Goal: Answer question/provide support: Share knowledge or assist other users

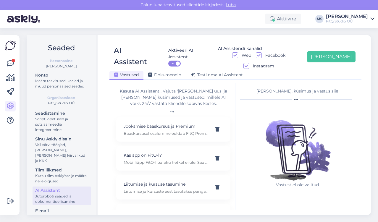
scroll to position [36, 0]
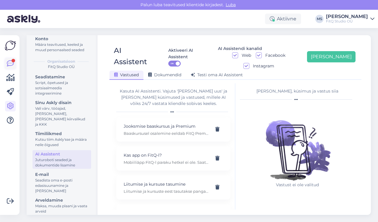
click at [9, 63] on icon at bounding box center [10, 63] width 7 height 7
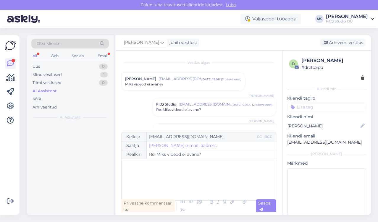
scroll to position [90, 0]
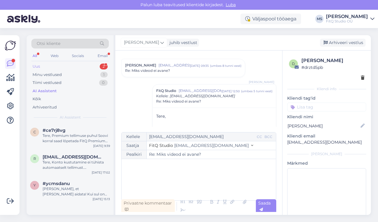
click at [47, 66] on div "Uus 2" at bounding box center [70, 66] width 78 height 8
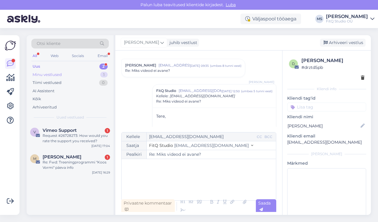
click at [42, 75] on div "Minu vestlused" at bounding box center [47, 75] width 29 height 6
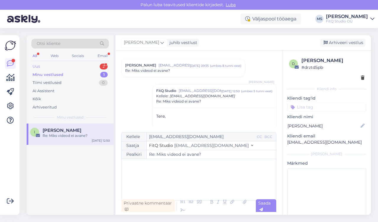
click at [38, 67] on div "Uus" at bounding box center [36, 67] width 7 height 6
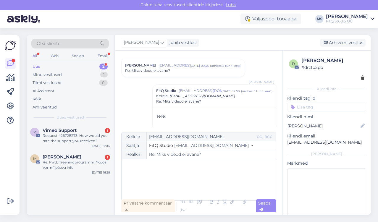
click at [229, 121] on p "﻿" at bounding box center [214, 123] width 116 height 6
click at [79, 138] on div "Request #26728273: How would you rate the support you received?" at bounding box center [77, 138] width 68 height 11
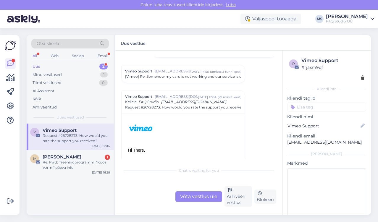
scroll to position [200, 0]
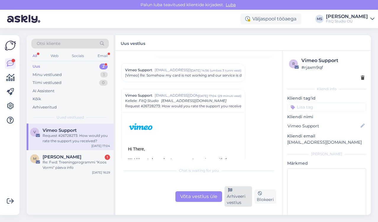
click at [235, 199] on div "Arhiveeri vestlus" at bounding box center [239, 197] width 28 height 20
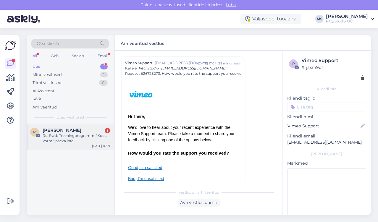
click at [64, 135] on div "Re: Fwd: Treeningprogrammi "Koos Vormi" päeva info" at bounding box center [77, 138] width 68 height 11
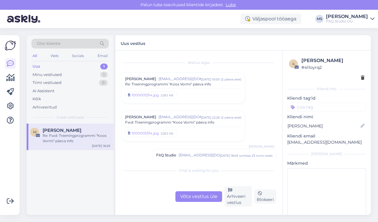
scroll to position [160, 0]
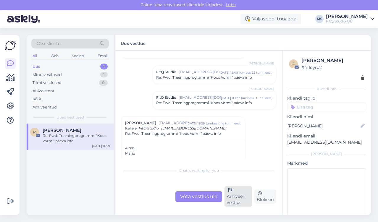
click at [236, 196] on div "Arhiveeri vestlus" at bounding box center [239, 197] width 28 height 20
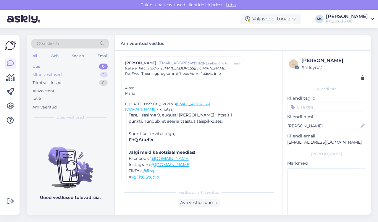
click at [48, 74] on div "Minu vestlused" at bounding box center [47, 75] width 29 height 6
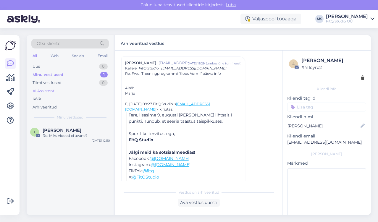
click at [50, 92] on div "AI Assistent" at bounding box center [44, 91] width 22 height 6
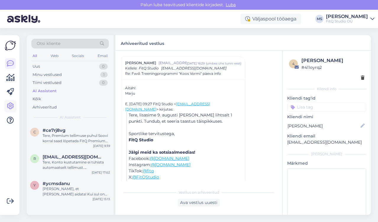
click at [9, 107] on icon at bounding box center [10, 106] width 7 height 7
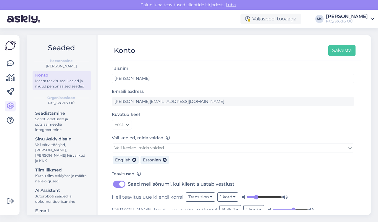
scroll to position [4, 0]
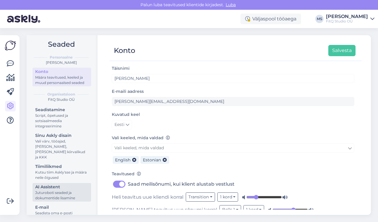
click at [46, 190] on div "Juturoboti seaded ja dokumentide lisamine" at bounding box center [61, 195] width 53 height 11
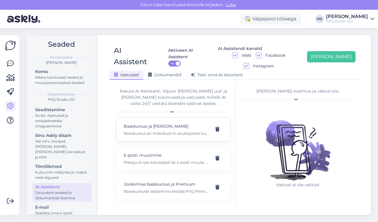
click at [169, 123] on p "Baaskursus ja [PERSON_NAME]" at bounding box center [166, 126] width 85 height 7
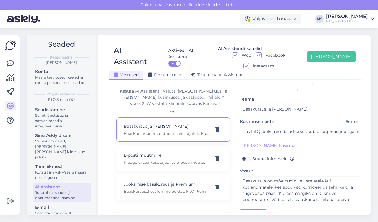
scroll to position [14, 0]
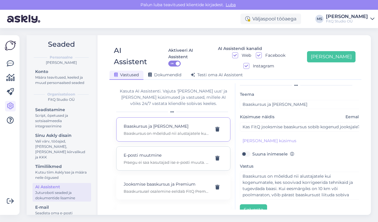
click at [136, 152] on p "E-posti muutmine" at bounding box center [166, 155] width 85 height 7
type input "E-posti muutmine"
type input "Kuidas muuta oma e‑posti või sisselogimisandmeid?"
type textarea "Praegu ei saa kasutajad ise e‑posti muuta. Palun kirjutage meie klienditoele ([…"
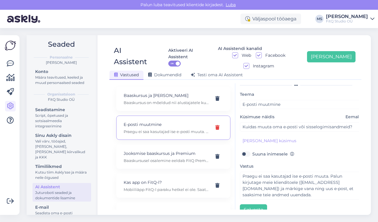
scroll to position [33, 0]
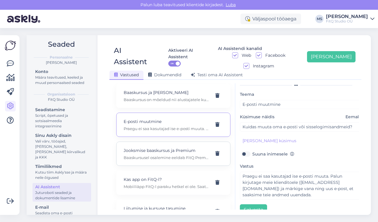
click at [161, 147] on p "Jooksmise baaskursus ja Premium" at bounding box center [166, 150] width 85 height 7
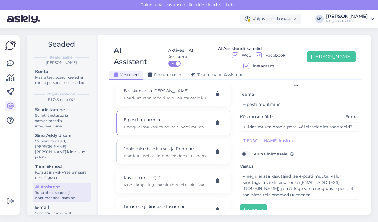
type input "Jooksmise baaskursus ja Premium"
type input "Kas jooksmise [PERSON_NAME] või muu kursuse osalemiseks on vajalik FitQ Premium…"
type textarea "Baaskursusel osalemine eeldab FitQ Premiumi paketi omamist (14,99 € kuus). Prem…"
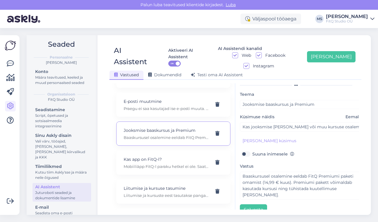
scroll to position [58, 0]
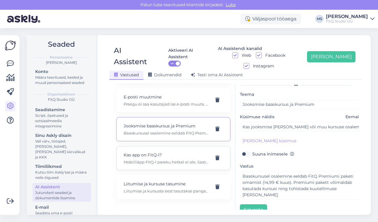
click at [159, 152] on p "Kas app on FitQ-l?" at bounding box center [166, 155] width 85 height 7
type input "Kas app on FitQ-l?"
type input "Kas teil on äpp ka?"
type textarea "Mobiiliäpp FitQ-l paraku hetkel ei ole. Saate kasutada meie platvormi oma mobil…"
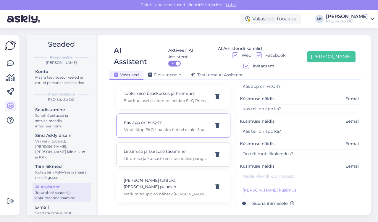
scroll to position [92, 0]
click at [161, 155] on p "Liitumise ja kursuste eest tasutakse pangakaardiga FitQ veebilehel. Mõne progra…" at bounding box center [166, 157] width 85 height 5
type input "Liitumise ja kursuse tasumine"
type input "Kuidas tasuda FitQ liitumise või kursuse eest? Kas saab tasuda Stebby kaudu?"
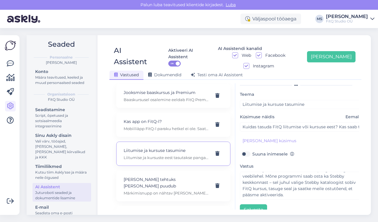
scroll to position [4, 0]
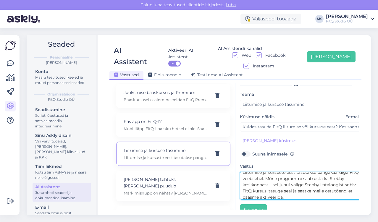
drag, startPoint x: 266, startPoint y: 169, endPoint x: 323, endPoint y: 170, distance: 56.3
click at [323, 172] on textarea "Liitumise ja kursuste eest tasutakse pangakaardiga FitQ veebilehel. Mõne progra…" at bounding box center [302, 186] width 124 height 28
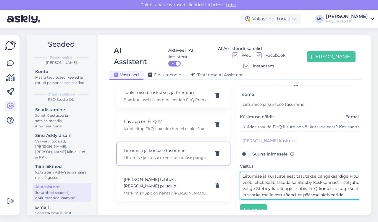
scroll to position [14, 1]
drag, startPoint x: 350, startPoint y: 173, endPoint x: 361, endPoint y: 182, distance: 13.8
click at [350, 173] on textarea "Liitumise ja kursuste eest tasutakse pangakaardiga FitQ veebilehel. Saab tasuda…" at bounding box center [302, 186] width 124 height 28
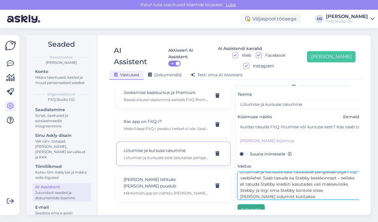
type textarea "Liitumise ja kursuste eest tasutakse pangakaardiga FitQ veebilehel. Saab tasuda…"
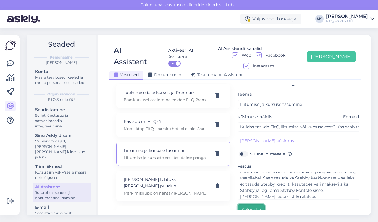
click at [250, 205] on button "Salvesta" at bounding box center [251, 210] width 27 height 11
click at [173, 176] on p "[PERSON_NAME] tehtuks [PERSON_NAME] puudub" at bounding box center [166, 182] width 85 height 13
type input "[PERSON_NAME] tehtuks [PERSON_NAME] puudub"
type input "Miks ma ei näe “[PERSON_NAME] tehtuks” nuppu?"
type textarea "Märkimisnupp on nähtav [PERSON_NAME] siis, kui ülesanne kuulub aktiivse päeva j…"
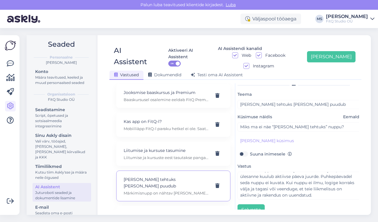
scroll to position [6, 0]
click at [218, 184] on icon at bounding box center [218, 186] width 4 height 5
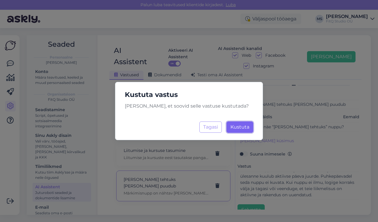
click at [244, 127] on span "Kustuta" at bounding box center [240, 127] width 19 height 6
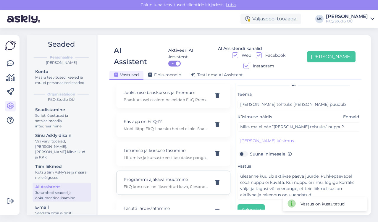
click at [184, 176] on p "Programmi ajakava muutmine" at bounding box center [166, 179] width 85 height 7
type input "Programmi ajakava muutmine"
type input "Kas programmi ülesandeid saab edasi lükata või ajakava muuta?"
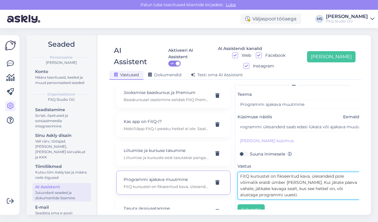
click at [287, 184] on textarea "FitQ kursustel on fikseeritud kava, ülesandeid pole võimalik eraldi ümber [PERS…" at bounding box center [300, 186] width 124 height 28
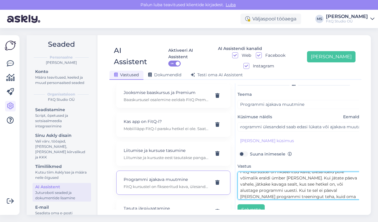
scroll to position [11, 0]
type textarea "FitQ kursustel on fikseeritud kava, ülesandeid pole võimalik eraldi ümber [PERS…"
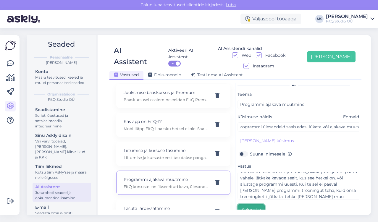
click at [256, 205] on button "Salvesta" at bounding box center [251, 210] width 27 height 11
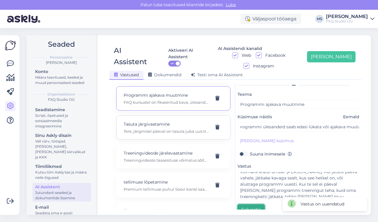
scroll to position [187, 0]
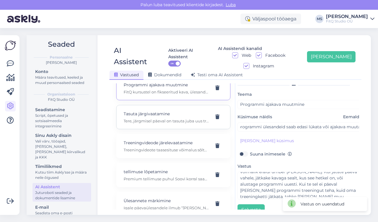
click at [155, 111] on p "Tasuta järgivaatamine" at bounding box center [166, 114] width 85 height 7
type input "Tasuta järgivaatamine"
type input "Kas tasuta treeninguid saab ka järelvaadata näiteks järgmisel päeval või mulle …"
type textarea "Tere, järgmisel päeval on tasuta juba uus treening. Aga Basic paketis 3.99 euro…"
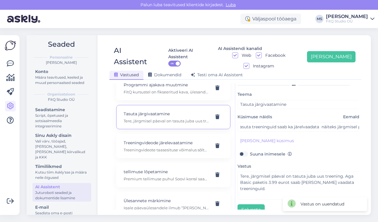
scroll to position [0, 0]
click at [162, 147] on p "Treeningvideote taasesituse võimalus sõltub programmist. Jooksukursustel ei pru…" at bounding box center [166, 149] width 85 height 5
type input "Treeningvideode järelevaatamine"
type input "Kas treeningu videoid saab järele vaadata?"
type textarea "Treeningvideote taasesituse võimalus sõltub programmist. Jooksukursustel ei pru…"
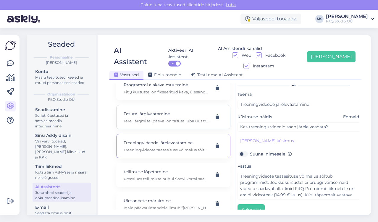
click at [150, 111] on p "Tasuta järgivaatamine" at bounding box center [166, 114] width 85 height 7
type input "Tasuta järgivaatamine"
type input "Kas tasuta treeninguid saab ka järelvaadata näiteks järgmisel päeval või mulle …"
type textarea "Tere, järgmisel päeval on tasuta juba uus treening. Aga Basic paketis 3.99 euro…"
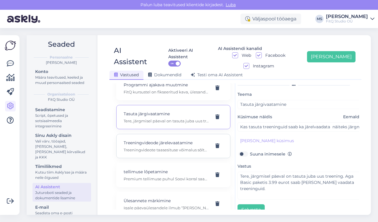
click at [152, 140] on p "Treeningvideode järelevaatamine" at bounding box center [166, 143] width 85 height 7
type input "Treeningvideode järelevaatamine"
type input "Kas treeningu videoid saab järele vaadata?"
type textarea "Treeningvideote taasesituse võimalus sõltub programmist. Jooksukursustel ei pru…"
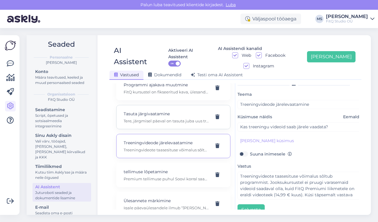
click at [163, 118] on p "Tere, järgmisel päeval on tasuta juba uus treening. Aga Basic paketis 3.99 euro…" at bounding box center [166, 120] width 85 height 5
type input "Tasuta järgivaatamine"
type input "Kas tasuta treeninguid saab ka järelvaadata näiteks järgmisel päeval või mulle …"
type textarea "Tere, järgmisel päeval on tasuta juba uus treening. Aga Basic paketis 3.99 euro…"
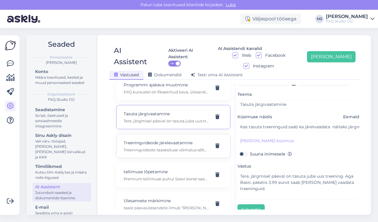
click at [158, 140] on p "Treeningvideode järelevaatamine" at bounding box center [166, 143] width 85 height 7
type input "Treeningvideode järelevaatamine"
type input "Kas treeningu videoid saab järele vaadata?"
type textarea "Treeningvideote taasesituse võimalus sõltub programmist. Jooksukursustel ei pru…"
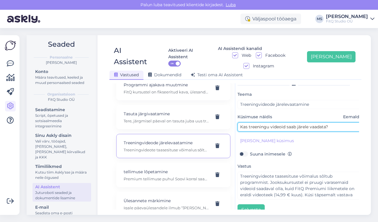
drag, startPoint x: 249, startPoint y: 116, endPoint x: 335, endPoint y: 118, distance: 86.5
click at [335, 123] on input "Kas treeningu videoid saab järele vaadata?" at bounding box center [300, 127] width 124 height 9
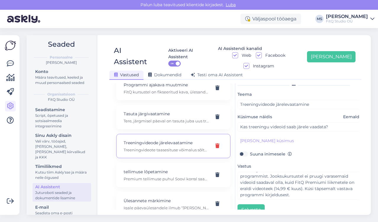
click at [218, 144] on icon at bounding box center [218, 146] width 4 height 5
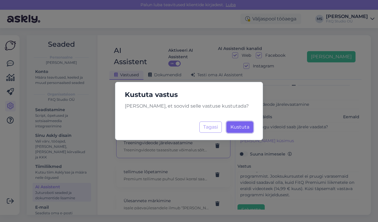
click at [237, 127] on span "Kustuta" at bounding box center [240, 127] width 19 height 6
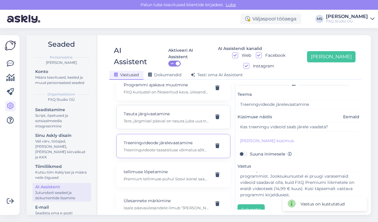
scroll to position [158, 0]
click at [161, 139] on div "Tasuta järgivaatamine Tere, järgmisel päeval on tasuta juba uus treening. Aga B…" at bounding box center [166, 145] width 85 height 13
type input "Tasuta järgivaatamine"
type input "Kas tasuta treeninguid saab ka järelvaadata näiteks järgmisel päeval või mulle …"
type textarea "Tere, järgmisel päeval on tasuta juba uus treening. Aga Basic paketis 3.99 euro…"
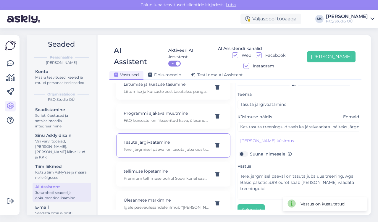
scroll to position [0, 0]
click at [161, 168] on p "tellimuse lõpetamine" at bounding box center [166, 171] width 85 height 7
type input "tellimuse lõpetamine"
type input "Kuidas lõpetada FitQ tellimust?"
type textarea "Premium tellimuse puhul Soovi korral saad lõpetada FitQ Premium tellimuse igal …"
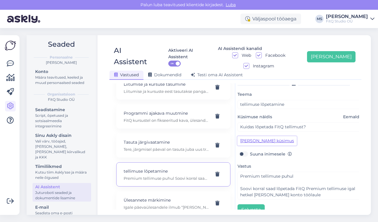
click at [272, 136] on button "[PERSON_NAME] küsimus" at bounding box center [267, 140] width 59 height 9
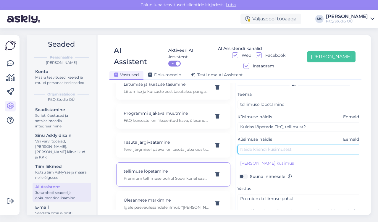
click at [263, 145] on input "text" at bounding box center [300, 149] width 124 height 9
type input "Soovin lõpetada tellimust"
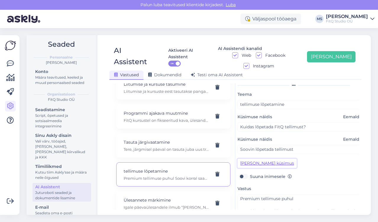
click at [271, 159] on button "[PERSON_NAME] küsimus" at bounding box center [267, 163] width 59 height 9
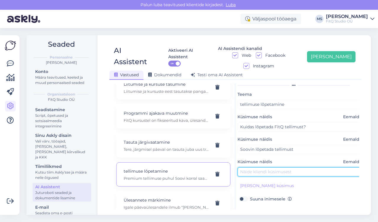
click at [284, 168] on input "text" at bounding box center [300, 172] width 124 height 9
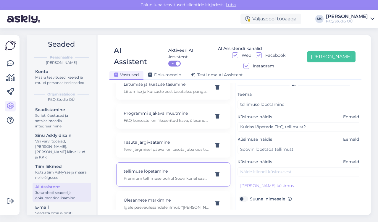
click at [349, 159] on span "Eemalda" at bounding box center [352, 162] width 19 height 6
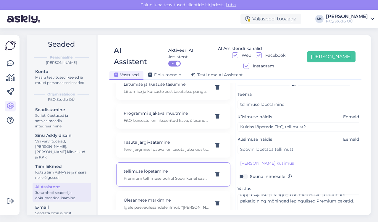
scroll to position [37, 2]
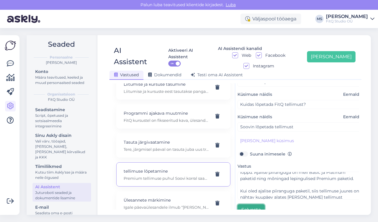
click at [254, 205] on button "Salvesta" at bounding box center [251, 210] width 27 height 11
click at [154, 197] on div "Ülesannete märkimine Igale päevaülesandele ilmub “[PERSON_NAME] tehtuks” [PERSO…" at bounding box center [166, 203] width 85 height 13
type input "Ülesannete märkimine"
type input "Kuidas märgin ülesandeid või treeninguid tehtuks?"
type textarea "Igale päevaülesandele ilmub “[PERSON_NAME] tehtuks” [PERSON_NAME], millele klõp…"
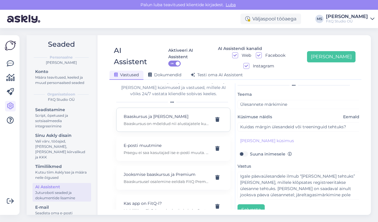
scroll to position [0, 0]
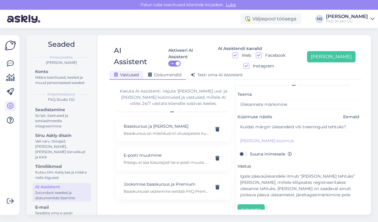
click at [159, 72] on span "Dokumendid" at bounding box center [164, 74] width 33 height 5
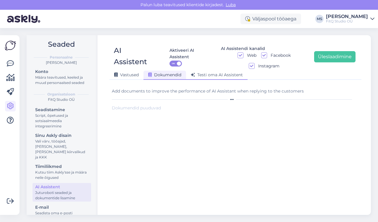
click at [223, 79] on div "Testi oma AI Assistent" at bounding box center [217, 75] width 62 height 9
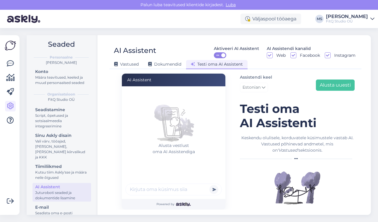
scroll to position [8, 0]
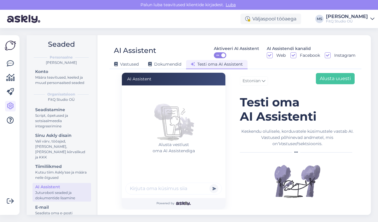
click at [164, 188] on input "text" at bounding box center [174, 189] width 97 height 12
type input "Tere, kuidas ma saan päeva tehtuks märkida?"
click at [210, 184] on button "submit" at bounding box center [214, 188] width 9 height 9
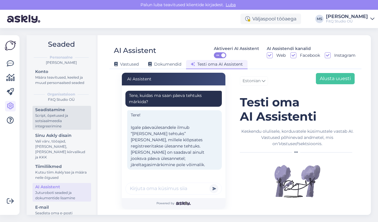
scroll to position [0, 0]
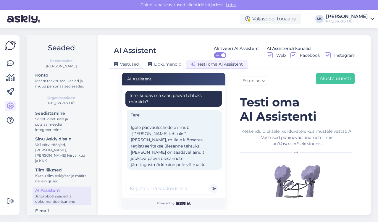
click at [128, 60] on div "Vastused" at bounding box center [127, 64] width 34 height 9
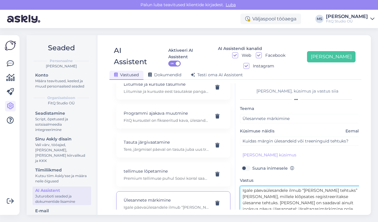
drag, startPoint x: 288, startPoint y: 180, endPoint x: 292, endPoint y: 184, distance: 5.2
click at [288, 186] on textarea "Igale päevaülesandele ilmub “[PERSON_NAME] tehtuks” [PERSON_NAME], millele klõp…" at bounding box center [302, 200] width 124 height 28
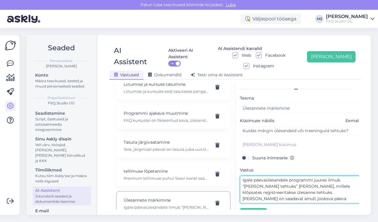
scroll to position [14, 0]
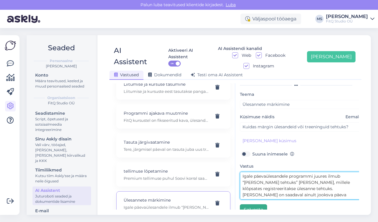
type textarea "Igale päevaülesandele programmi juures ilmub “[PERSON_NAME] tehtuks” [PERSON_NA…"
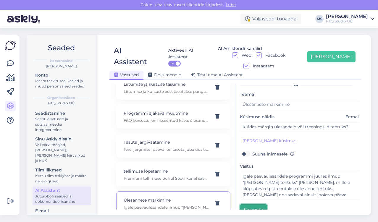
click at [254, 205] on button "Salvesta" at bounding box center [253, 210] width 27 height 11
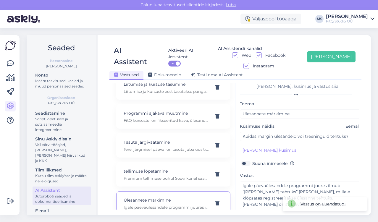
scroll to position [0, 0]
